Goal: Transaction & Acquisition: Obtain resource

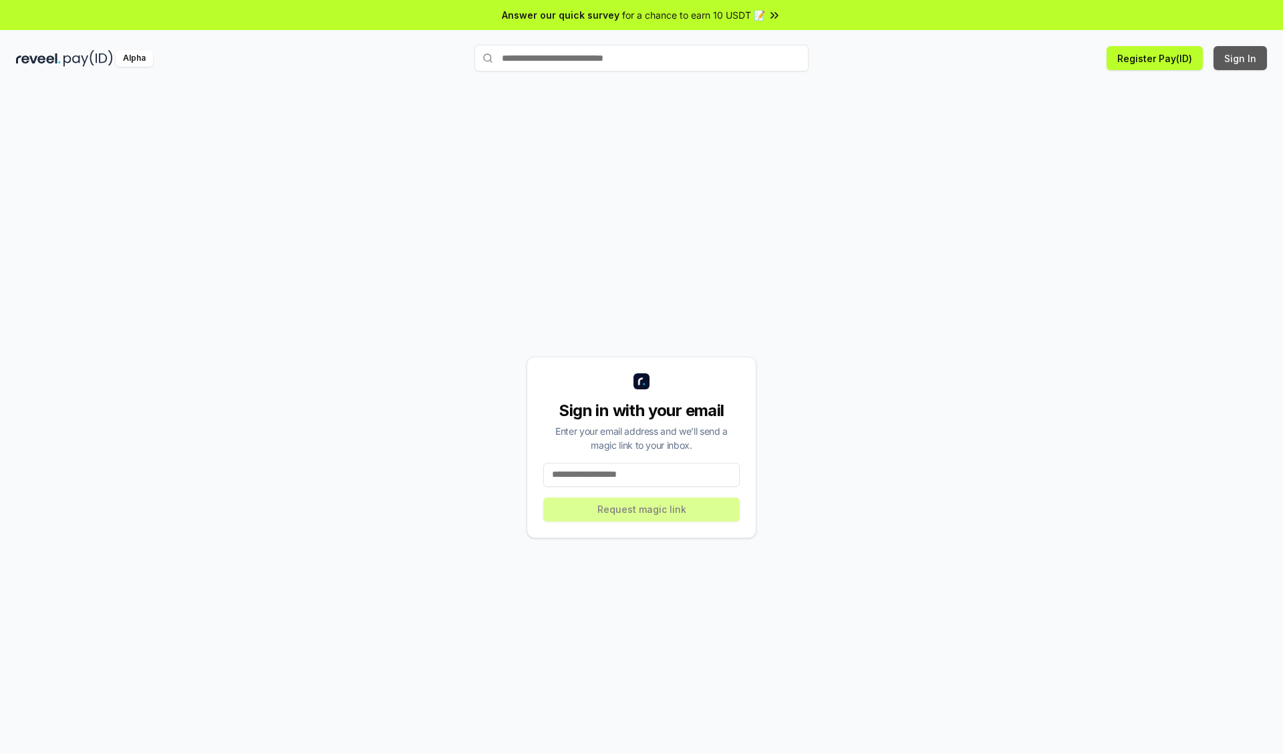
click at [1241, 58] on button "Sign In" at bounding box center [1240, 58] width 53 height 24
type input "**********"
click at [642, 509] on button "Request magic link" at bounding box center [641, 510] width 196 height 24
